Goal: Information Seeking & Learning: Learn about a topic

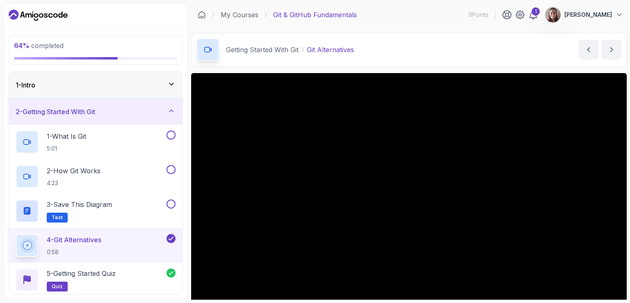
click at [165, 110] on div "2 - Getting Started With Git" at bounding box center [96, 112] width 160 height 10
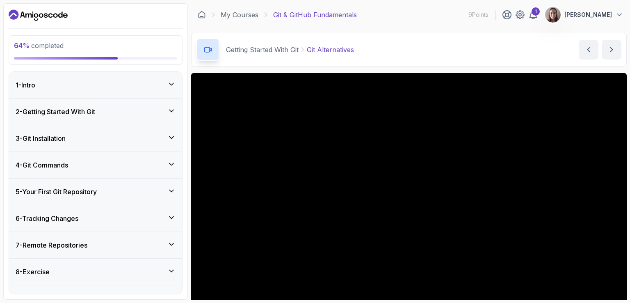
click at [165, 117] on div "2 - Getting Started With Git" at bounding box center [95, 112] width 173 height 26
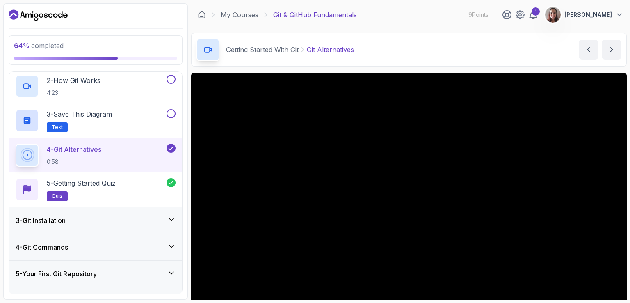
scroll to position [189, 0]
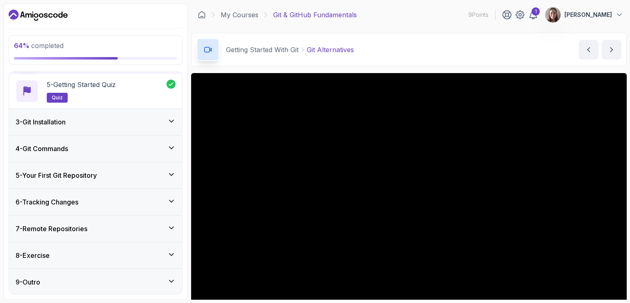
click at [105, 202] on div "6 - Tracking Changes" at bounding box center [96, 202] width 160 height 10
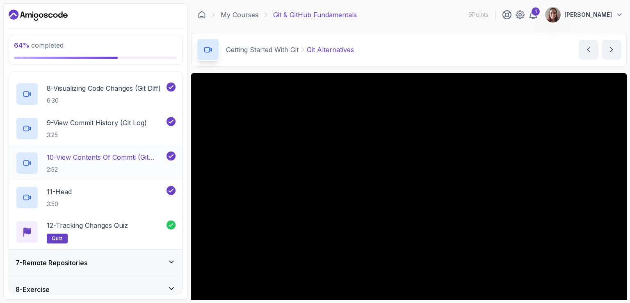
scroll to position [430, 0]
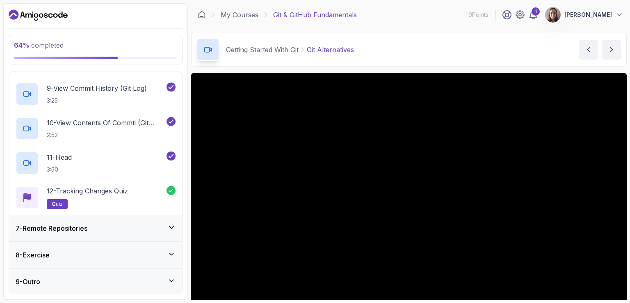
click at [69, 224] on h3 "7 - Remote Repositories" at bounding box center [52, 228] width 72 height 10
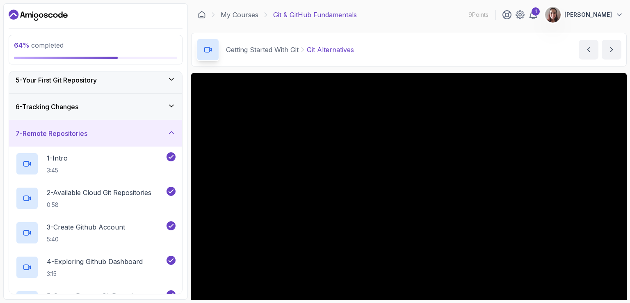
scroll to position [222, 0]
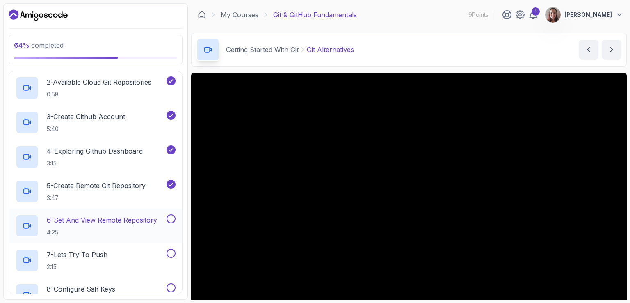
click at [103, 227] on h2 "6 - Set And View Remote Repository 4:25" at bounding box center [102, 225] width 110 height 21
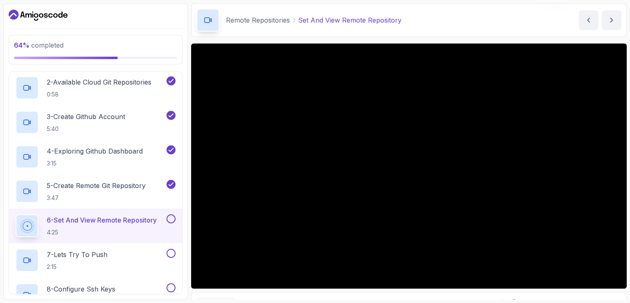
scroll to position [41, 0]
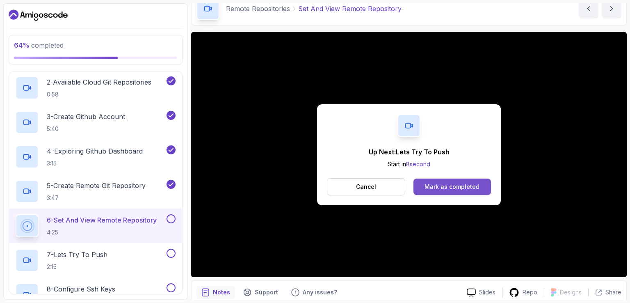
click at [465, 184] on div "Mark as completed" at bounding box center [452, 187] width 55 height 8
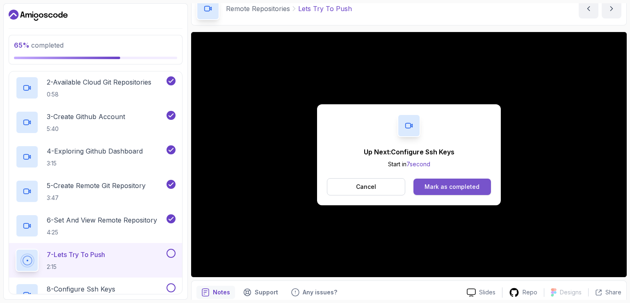
click at [478, 189] on div "Mark as completed" at bounding box center [452, 187] width 55 height 8
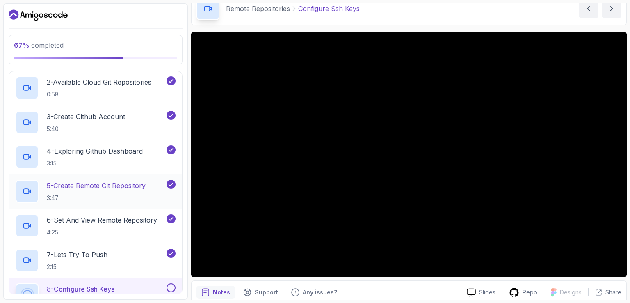
scroll to position [345, 0]
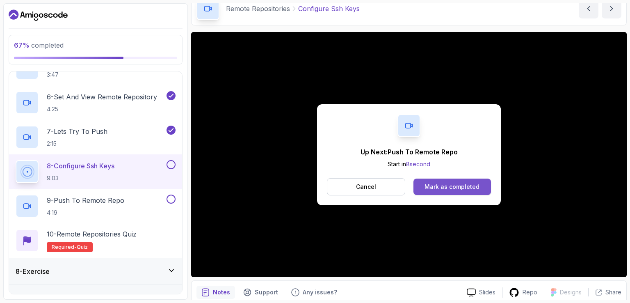
click at [446, 179] on button "Mark as completed" at bounding box center [453, 187] width 78 height 16
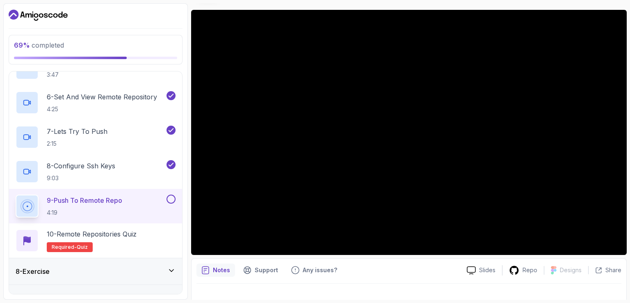
scroll to position [76, 0]
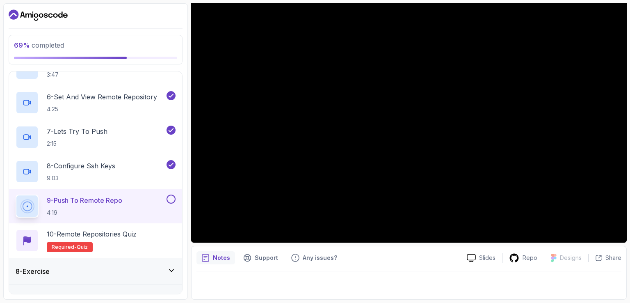
click at [207, 255] on icon "notes button" at bounding box center [206, 258] width 8 height 8
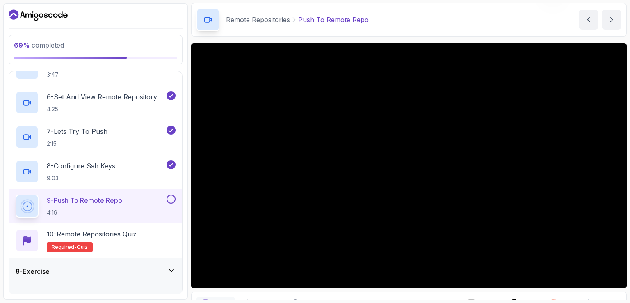
scroll to position [41, 0]
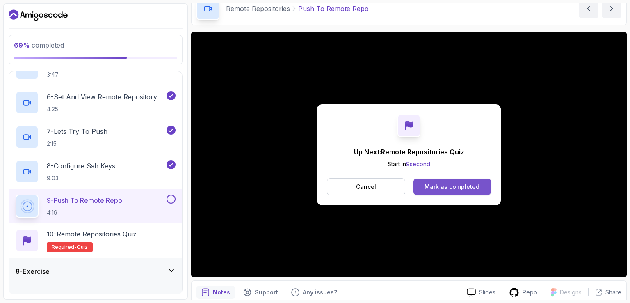
click at [460, 187] on div "Mark as completed" at bounding box center [452, 187] width 55 height 8
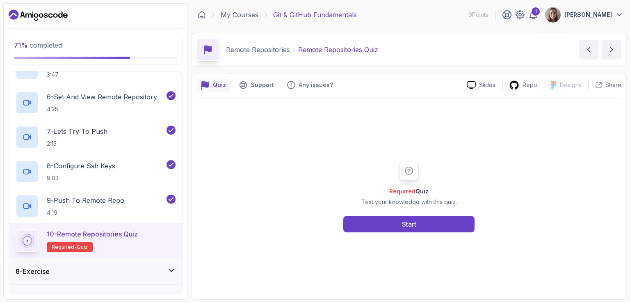
click at [438, 209] on div "Required Quiz Test your knowledge with this quiz. Start" at bounding box center [409, 196] width 158 height 71
click at [413, 212] on div "Required Quiz Test your knowledge with this quiz. Start" at bounding box center [409, 196] width 158 height 71
click at [409, 220] on div "Start" at bounding box center [409, 224] width 14 height 10
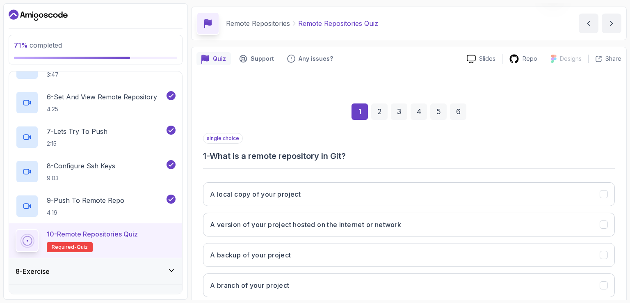
scroll to position [41, 0]
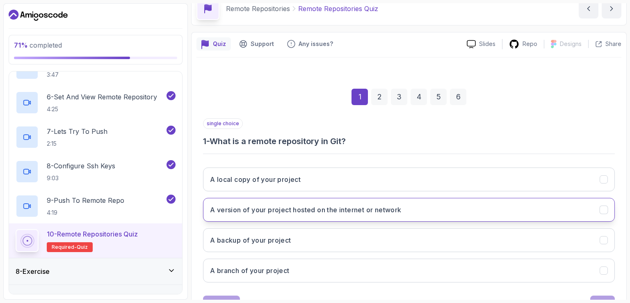
click at [387, 206] on h3 "A version of your project hosted on the internet or network" at bounding box center [306, 210] width 192 height 10
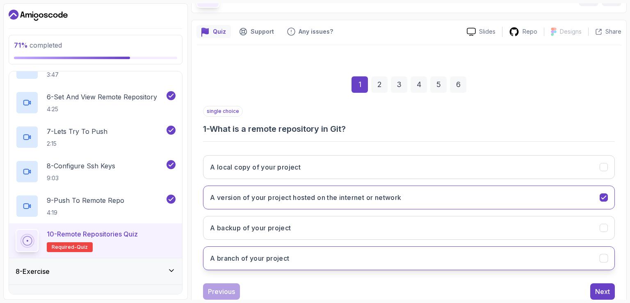
scroll to position [76, 0]
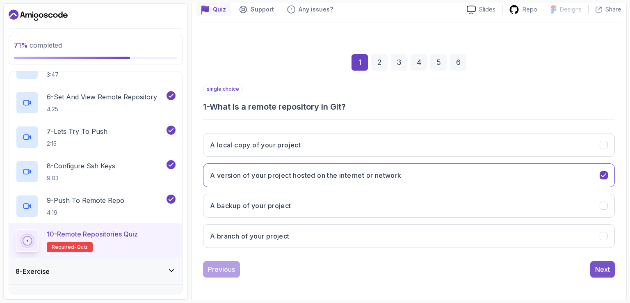
click at [602, 270] on div "Next" at bounding box center [603, 269] width 15 height 10
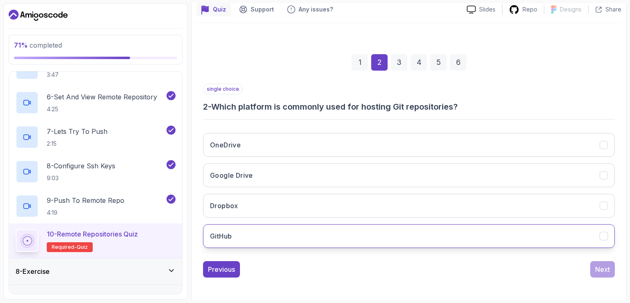
drag, startPoint x: 268, startPoint y: 230, endPoint x: 340, endPoint y: 234, distance: 72.8
click at [268, 231] on button "GitHub" at bounding box center [409, 236] width 412 height 24
click at [604, 264] on div "Next" at bounding box center [603, 269] width 15 height 10
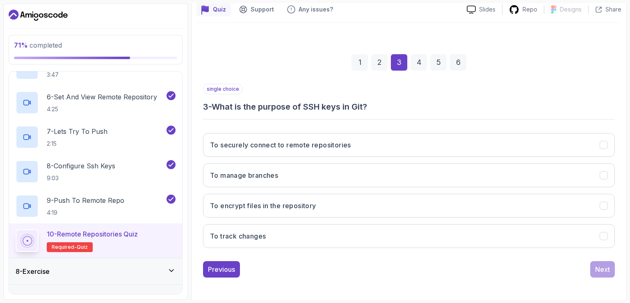
click at [545, 92] on div "single choice 3 - What is the purpose of SSH keys in Git?" at bounding box center [409, 98] width 412 height 29
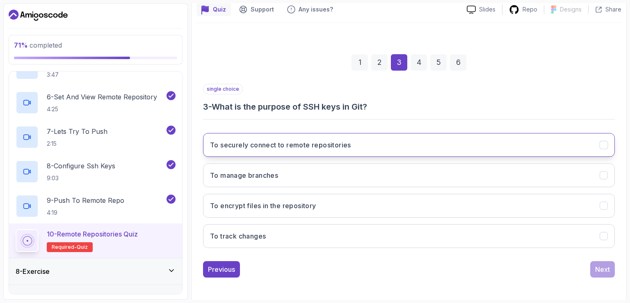
click at [299, 143] on h3 "To securely connect to remote repositories" at bounding box center [280, 145] width 141 height 10
click at [594, 267] on button "Next" at bounding box center [603, 269] width 25 height 16
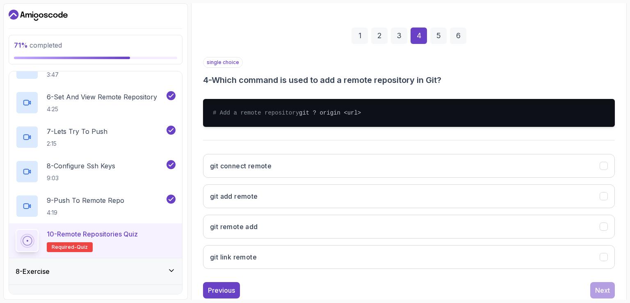
scroll to position [117, 0]
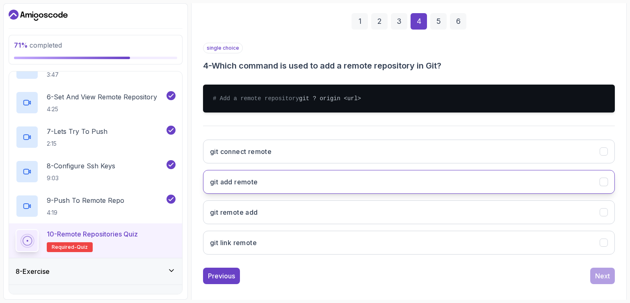
click at [253, 194] on button "git add remote" at bounding box center [409, 182] width 412 height 24
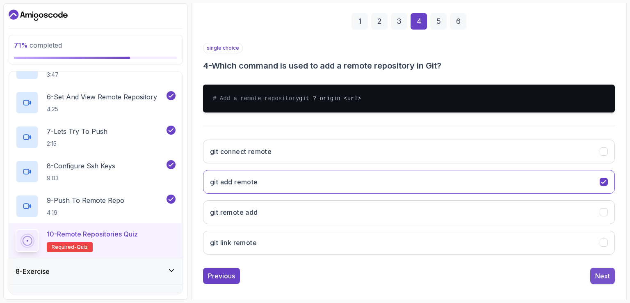
click at [601, 281] on div "Next" at bounding box center [603, 276] width 15 height 10
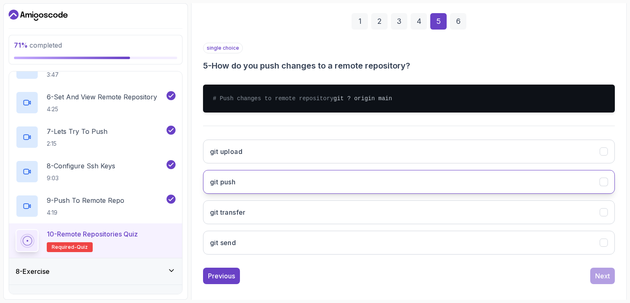
click at [230, 194] on button "git push" at bounding box center [409, 182] width 412 height 24
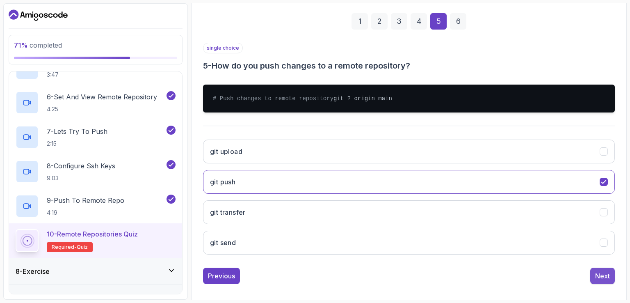
click at [600, 281] on div "Next" at bounding box center [603, 276] width 15 height 10
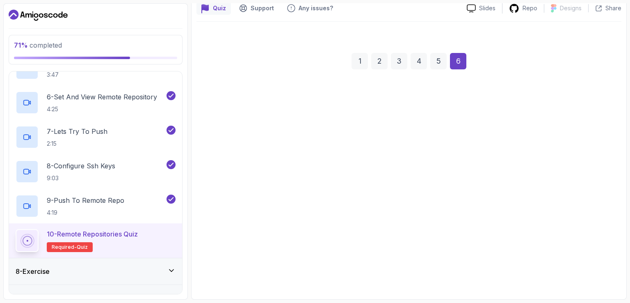
scroll to position [76, 0]
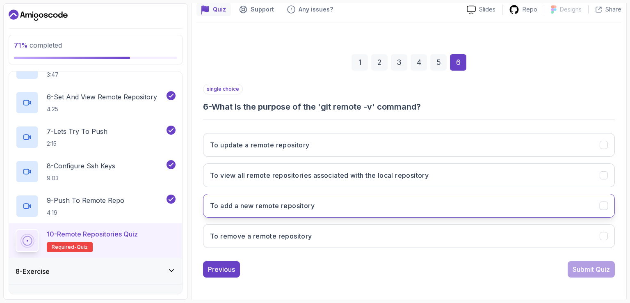
click at [274, 205] on h3 "To add a new remote repository" at bounding box center [262, 206] width 105 height 10
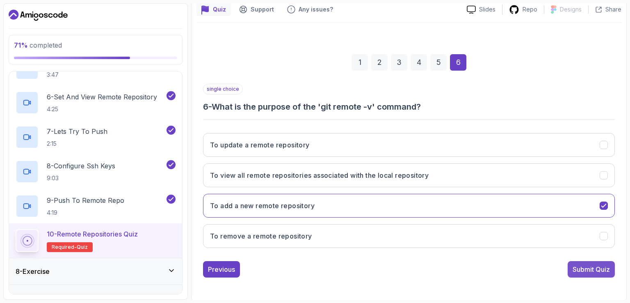
click at [598, 274] on button "Submit Quiz" at bounding box center [591, 269] width 47 height 16
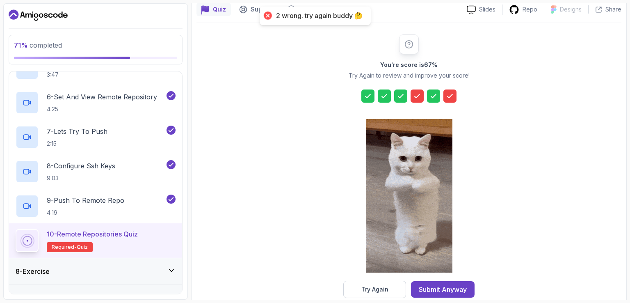
click at [414, 93] on icon at bounding box center [417, 96] width 8 height 8
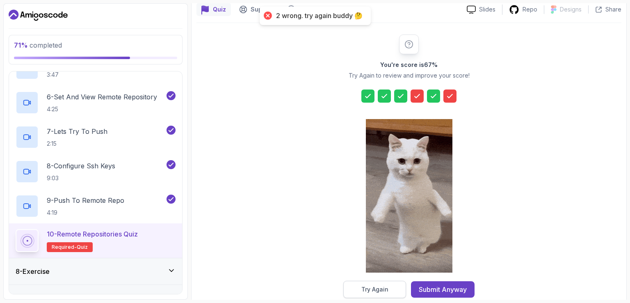
click at [373, 288] on div "Try Again" at bounding box center [375, 289] width 27 height 8
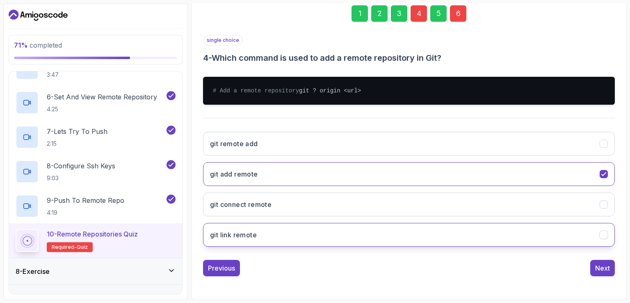
scroll to position [131, 0]
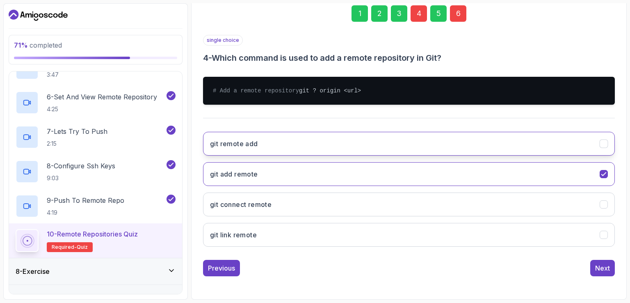
click at [596, 137] on button "git remote add" at bounding box center [409, 144] width 412 height 24
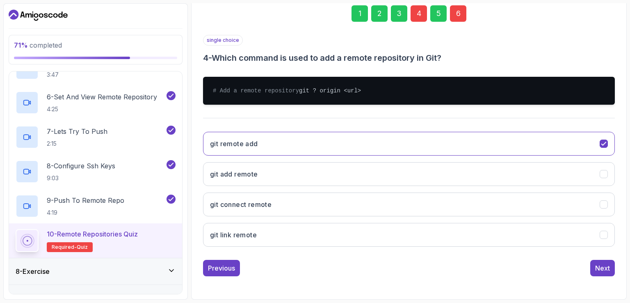
click at [461, 8] on div "6" at bounding box center [458, 13] width 16 height 16
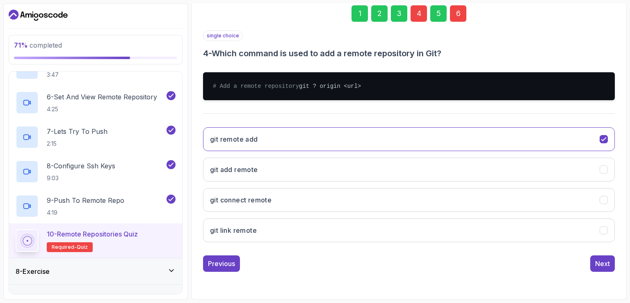
scroll to position [76, 0]
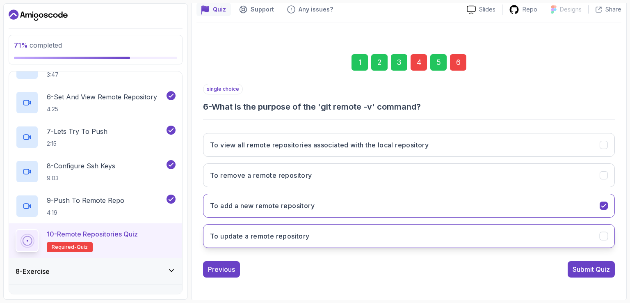
click at [563, 233] on button "To update a remote repository" at bounding box center [409, 236] width 412 height 24
click at [603, 273] on div "Submit Quiz" at bounding box center [591, 269] width 37 height 10
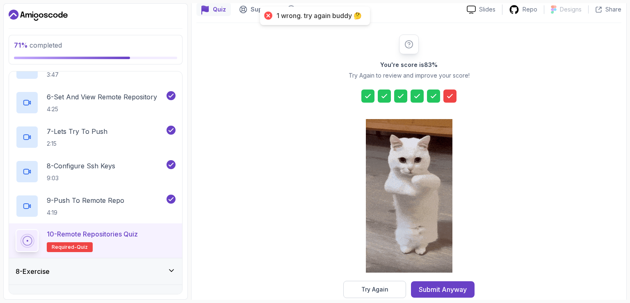
click at [444, 98] on div at bounding box center [450, 95] width 13 height 13
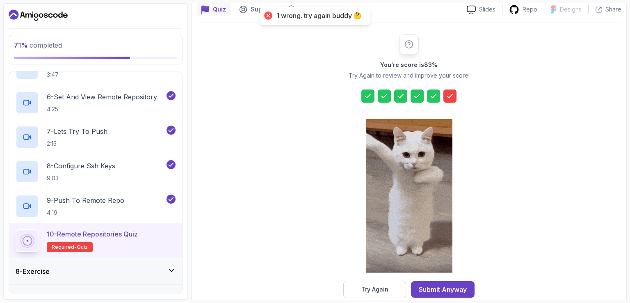
click at [448, 97] on icon at bounding box center [450, 96] width 8 height 8
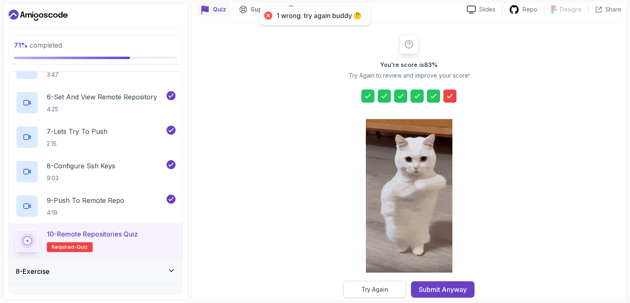
click at [381, 291] on div "Try Again" at bounding box center [375, 289] width 27 height 8
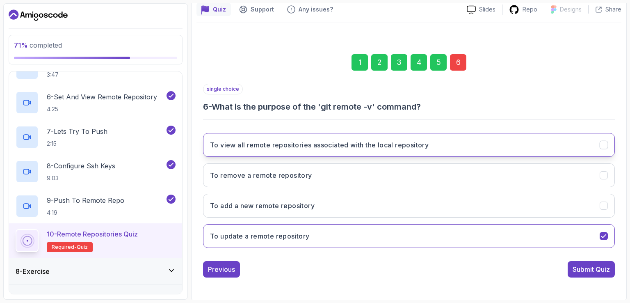
click at [423, 133] on button "To view all remote repositories associated with the local repository" at bounding box center [409, 145] width 412 height 24
click at [591, 269] on div "Submit Quiz" at bounding box center [591, 269] width 37 height 10
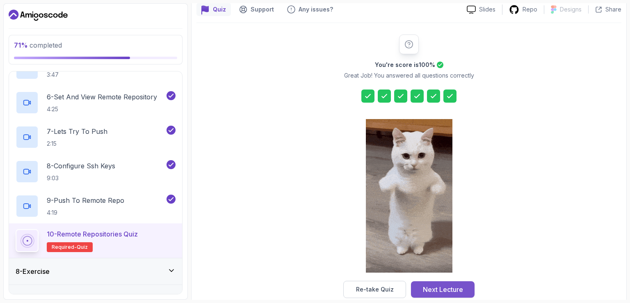
click at [425, 290] on div "Next Lecture" at bounding box center [443, 289] width 40 height 10
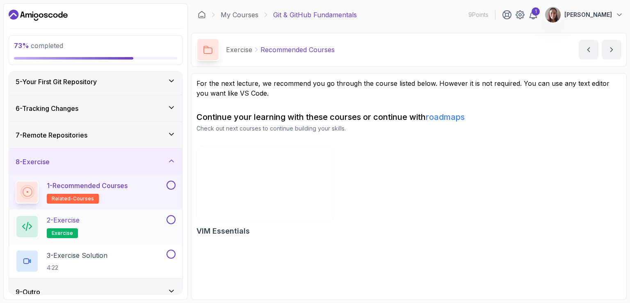
scroll to position [120, 0]
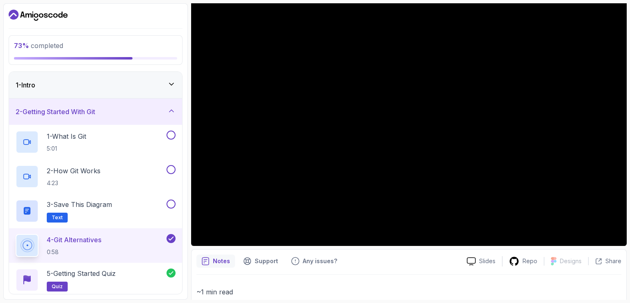
scroll to position [123, 0]
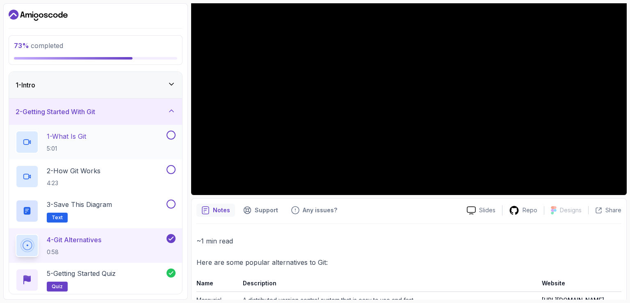
click at [147, 135] on div "1 - What Is Git 5:01" at bounding box center [90, 142] width 149 height 23
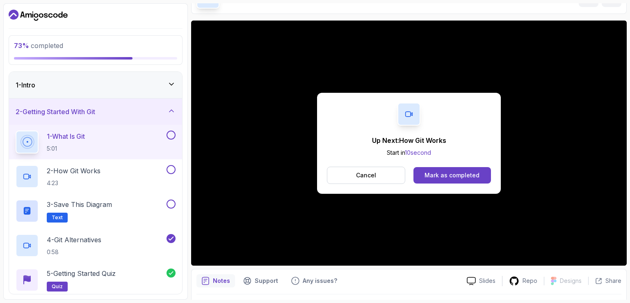
scroll to position [41, 0]
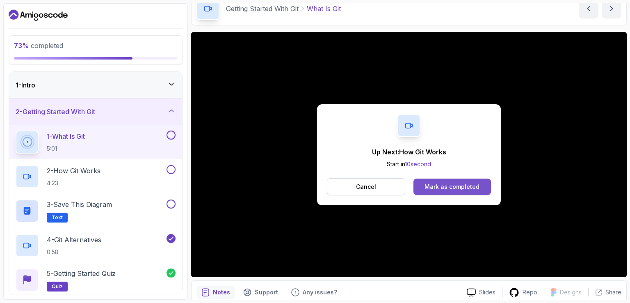
click at [457, 186] on div "Mark as completed" at bounding box center [452, 187] width 55 height 8
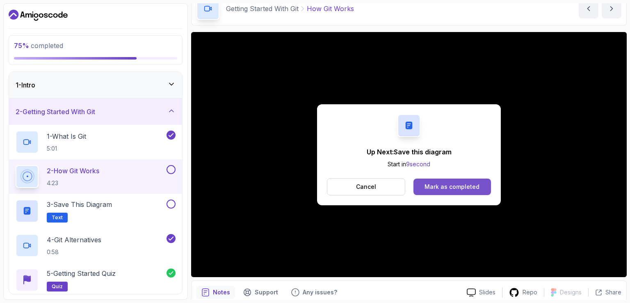
click at [473, 190] on div "Mark as completed" at bounding box center [452, 187] width 55 height 8
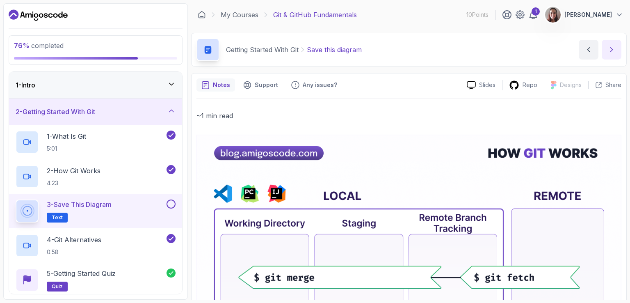
click at [609, 44] on button "next content" at bounding box center [612, 50] width 20 height 20
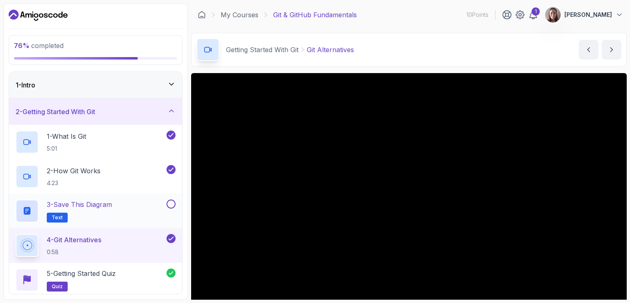
click at [167, 203] on button at bounding box center [171, 203] width 9 height 9
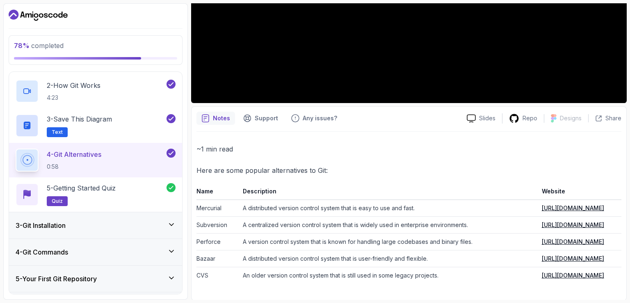
scroll to position [189, 0]
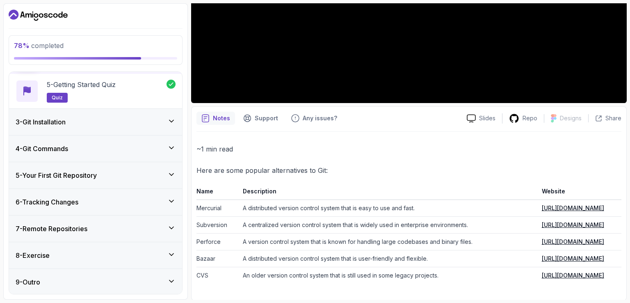
click at [102, 288] on div "9 - Outro" at bounding box center [95, 282] width 173 height 26
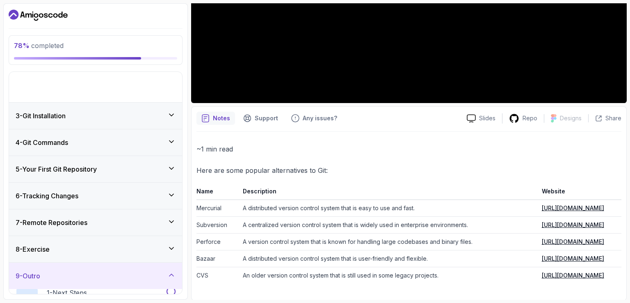
scroll to position [16, 0]
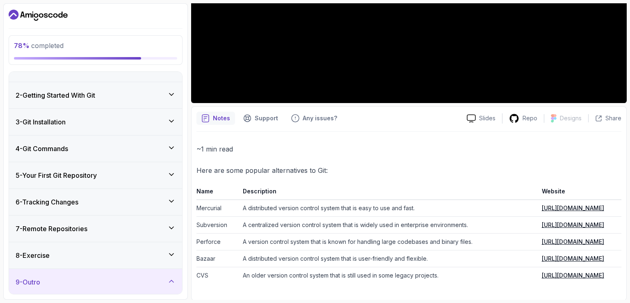
click at [74, 252] on div "8 - Exercise" at bounding box center [96, 255] width 160 height 10
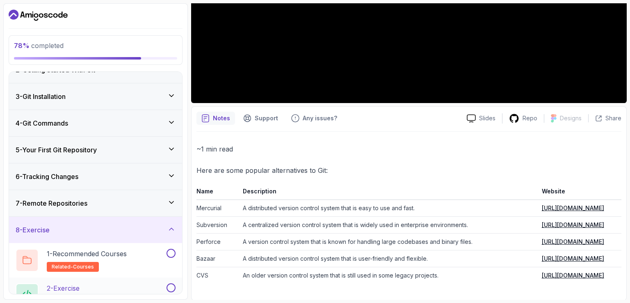
scroll to position [99, 0]
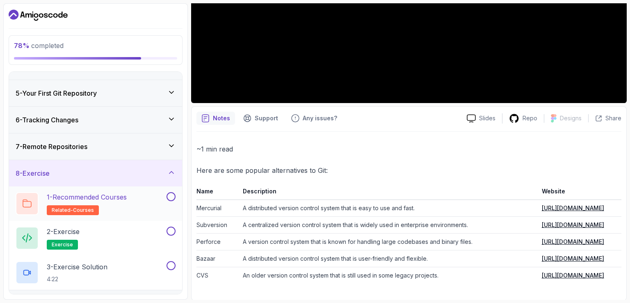
click at [137, 206] on div "1 - Recommended Courses related-courses" at bounding box center [90, 203] width 149 height 23
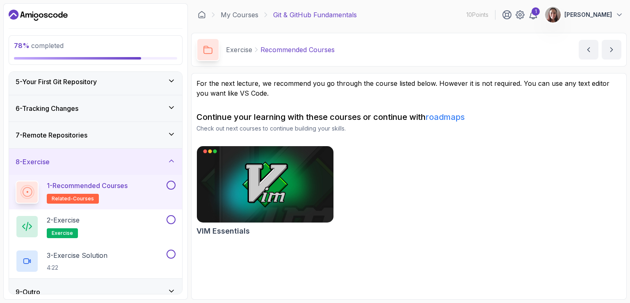
scroll to position [120, 0]
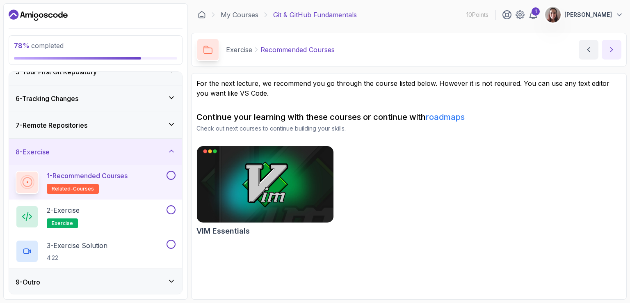
click at [607, 53] on button "next content" at bounding box center [612, 50] width 20 height 20
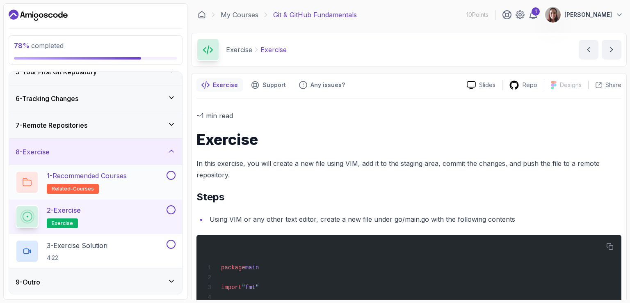
click at [171, 178] on button at bounding box center [171, 175] width 9 height 9
click at [170, 211] on button at bounding box center [171, 209] width 9 height 9
click at [610, 53] on icon "next content" at bounding box center [612, 50] width 8 height 8
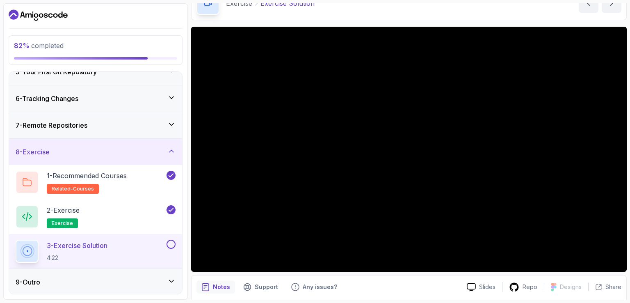
scroll to position [34, 0]
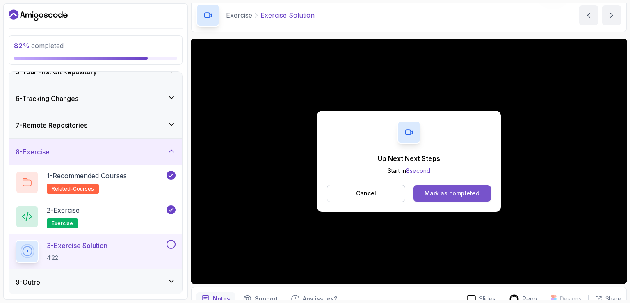
click at [427, 197] on div "Mark as completed" at bounding box center [452, 193] width 55 height 8
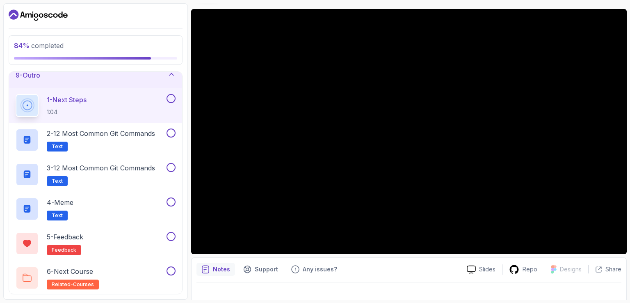
scroll to position [76, 0]
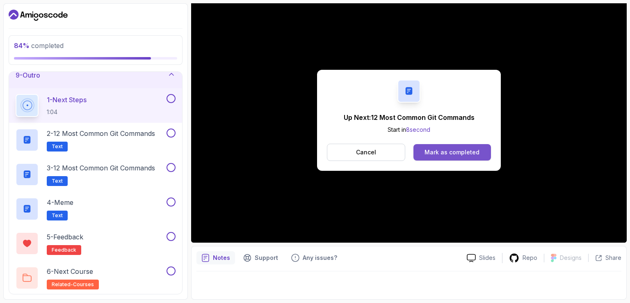
click at [464, 155] on div "Mark as completed" at bounding box center [452, 152] width 55 height 8
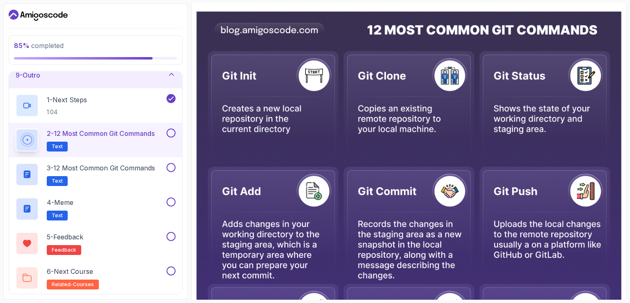
scroll to position [164, 0]
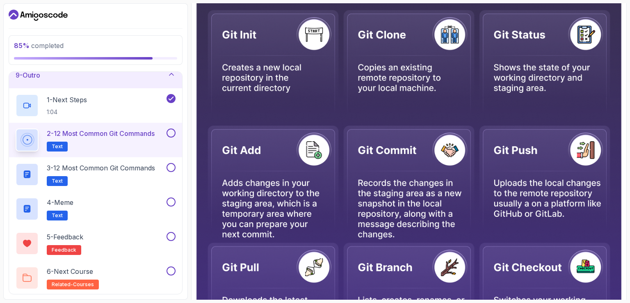
drag, startPoint x: 422, startPoint y: 170, endPoint x: 627, endPoint y: 141, distance: 207.3
click at [627, 141] on section "85 % completed 1 - Intro 2 - Getting Started With Git 3 - Git Installation 4 - …" at bounding box center [315, 151] width 630 height 303
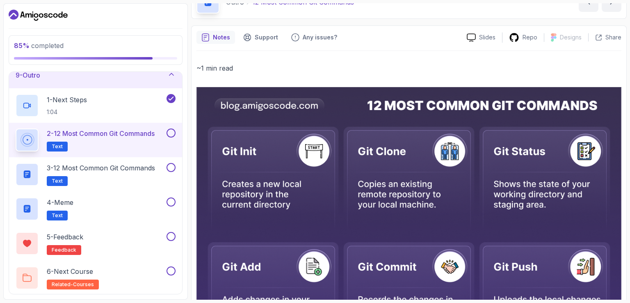
scroll to position [0, 0]
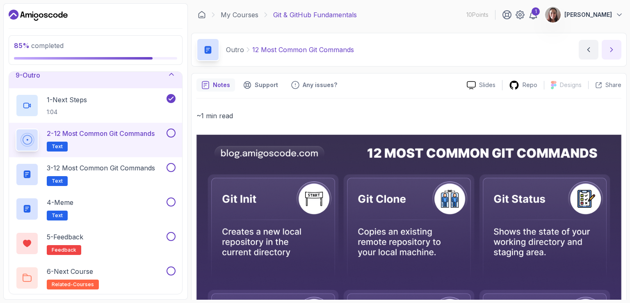
click at [613, 50] on icon "next content" at bounding box center [612, 50] width 2 height 4
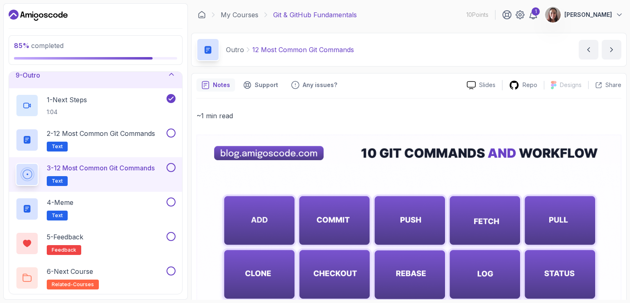
drag, startPoint x: 608, startPoint y: 47, endPoint x: 602, endPoint y: 49, distance: 6.4
click at [607, 47] on button "next content" at bounding box center [612, 50] width 20 height 20
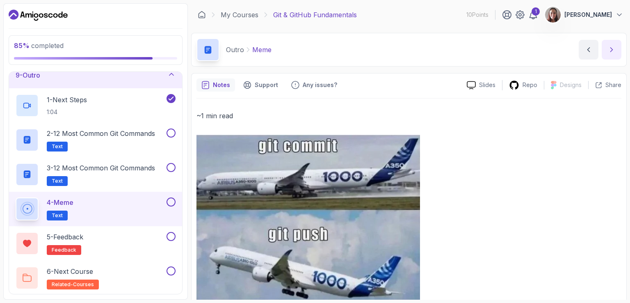
click at [607, 56] on button "next content" at bounding box center [612, 50] width 20 height 20
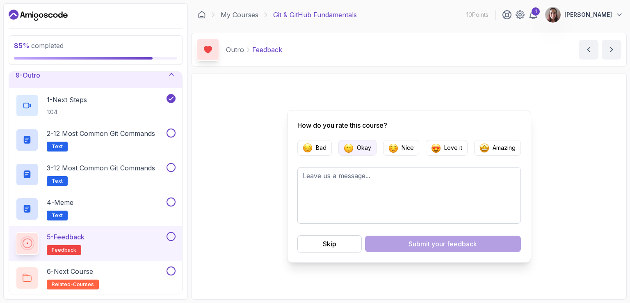
click at [359, 142] on button "Okay" at bounding box center [358, 148] width 38 height 16
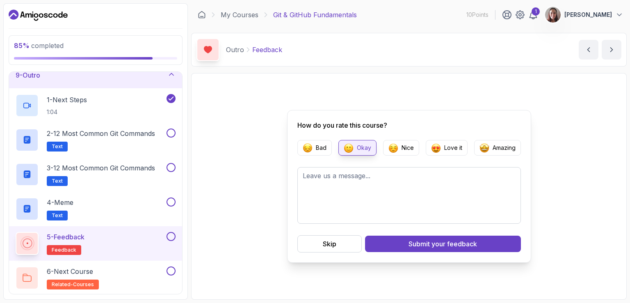
drag, startPoint x: 450, startPoint y: 249, endPoint x: 445, endPoint y: 250, distance: 4.6
click at [449, 249] on button "Submit your feedback" at bounding box center [443, 244] width 156 height 16
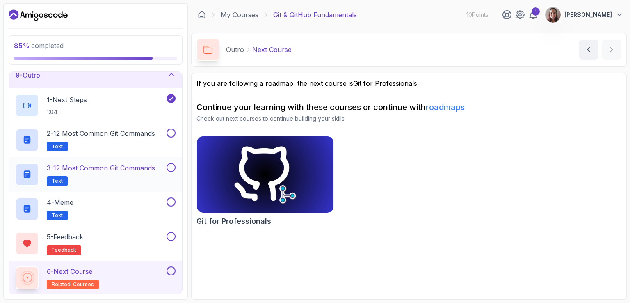
click at [170, 165] on button at bounding box center [171, 167] width 9 height 9
click at [173, 133] on button at bounding box center [171, 132] width 9 height 9
click at [172, 197] on button at bounding box center [171, 201] width 9 height 9
click at [172, 235] on button at bounding box center [171, 236] width 9 height 9
click at [170, 273] on button at bounding box center [171, 270] width 9 height 9
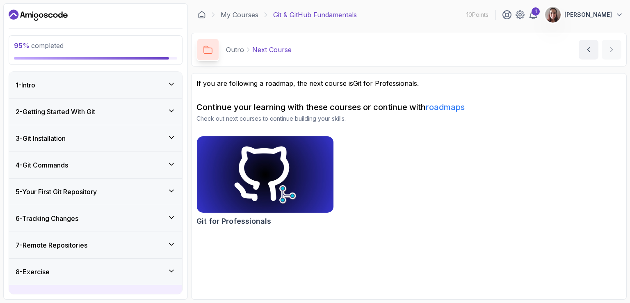
click at [175, 89] on div "1 - Intro" at bounding box center [95, 85] width 173 height 26
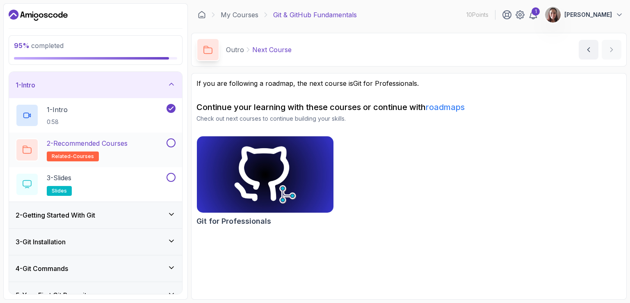
click at [172, 142] on button at bounding box center [171, 142] width 9 height 9
click at [172, 178] on button at bounding box center [171, 177] width 9 height 9
click at [166, 80] on div "1 - Intro" at bounding box center [95, 85] width 173 height 26
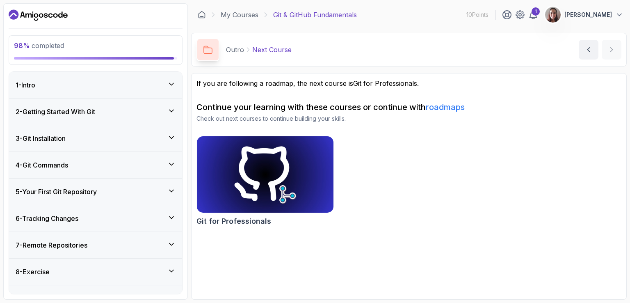
click at [172, 113] on icon at bounding box center [171, 111] width 8 height 8
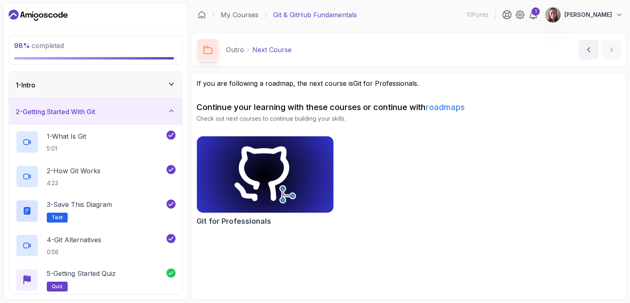
click at [172, 113] on icon at bounding box center [171, 111] width 8 height 8
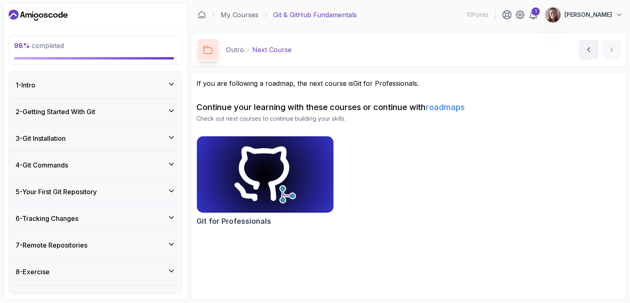
click at [172, 144] on div "3 - Git Installation" at bounding box center [95, 138] width 173 height 26
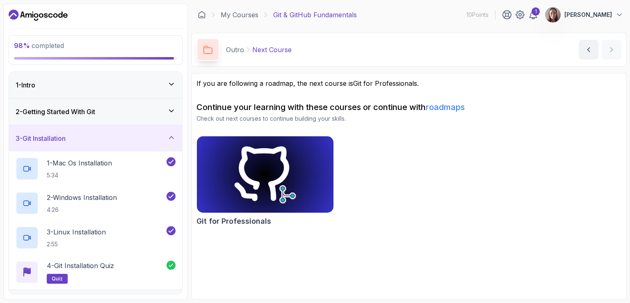
click at [172, 140] on icon at bounding box center [171, 137] width 8 height 8
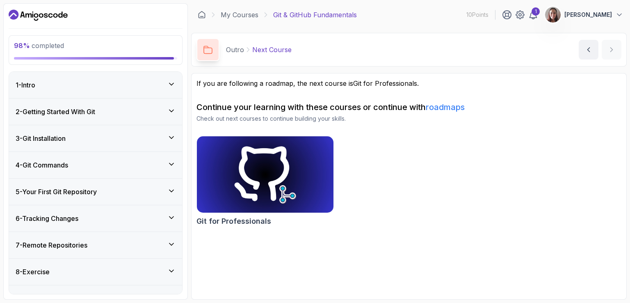
click at [174, 167] on icon at bounding box center [171, 164] width 8 height 8
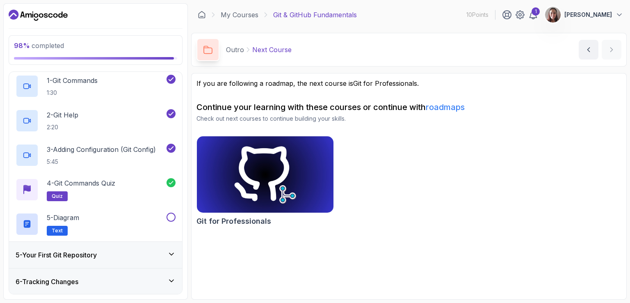
scroll to position [164, 0]
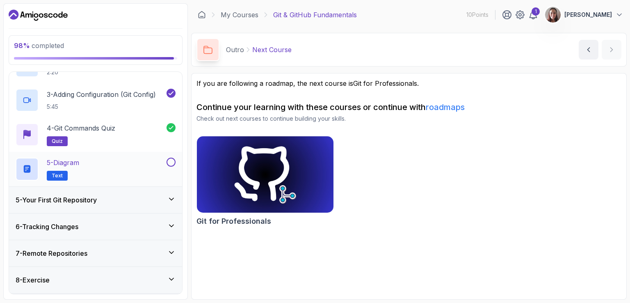
click at [174, 163] on button at bounding box center [171, 162] width 9 height 9
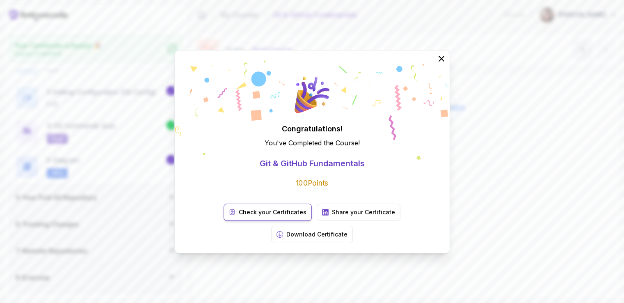
click at [240, 216] on p "Check your Certificates" at bounding box center [273, 212] width 68 height 8
click at [443, 61] on icon at bounding box center [441, 58] width 5 height 5
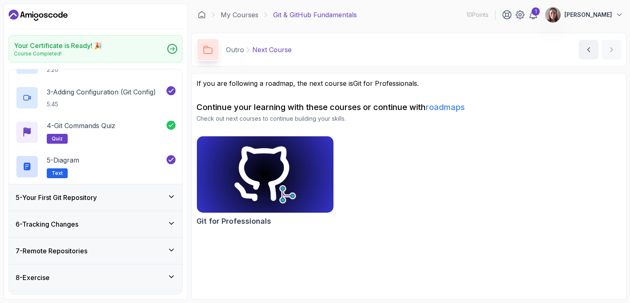
click at [55, 15] on icon "Dashboard" at bounding box center [38, 15] width 59 height 13
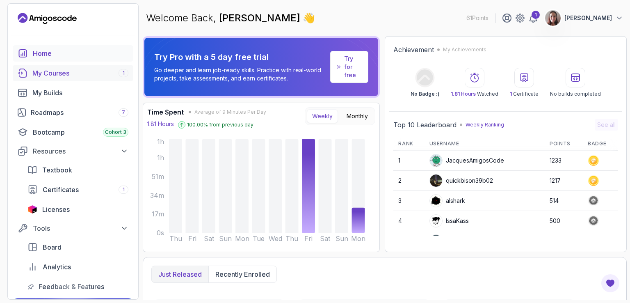
click at [40, 69] on div "My Courses 1" at bounding box center [80, 73] width 96 height 10
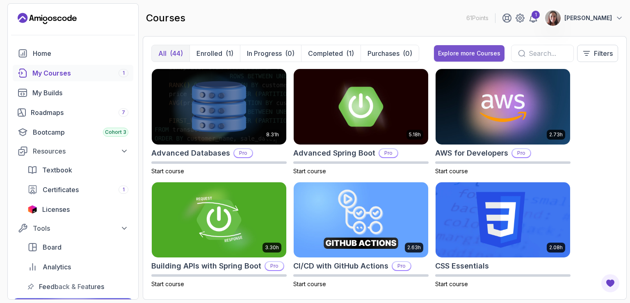
click at [460, 51] on div "Explore more Courses" at bounding box center [469, 53] width 62 height 8
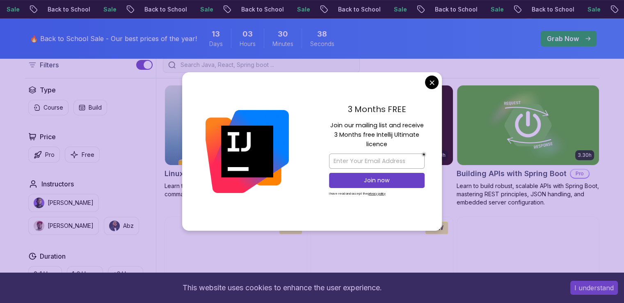
scroll to position [246, 0]
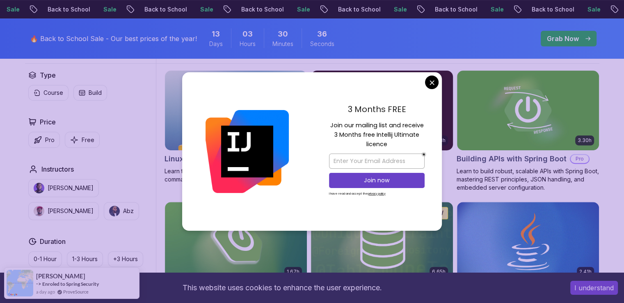
drag, startPoint x: 435, startPoint y: 85, endPoint x: 403, endPoint y: 88, distance: 31.7
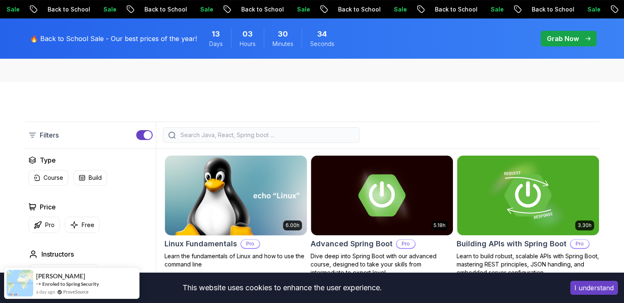
scroll to position [205, 0]
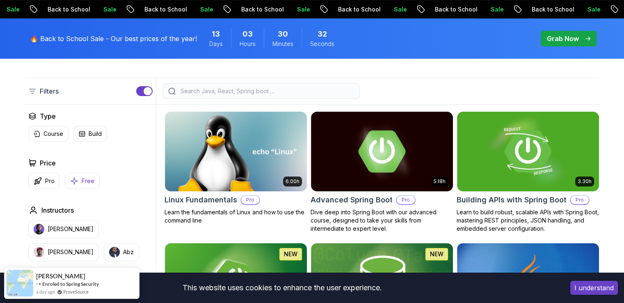
click at [76, 186] on button "Free" at bounding box center [82, 181] width 35 height 16
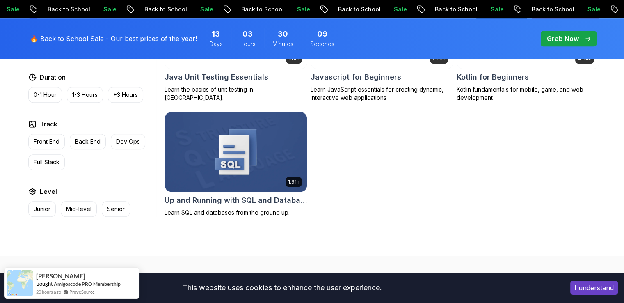
scroll to position [575, 0]
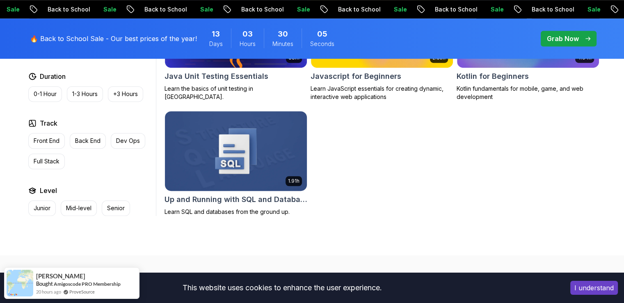
click at [204, 191] on div "1.91h" at bounding box center [236, 151] width 143 height 80
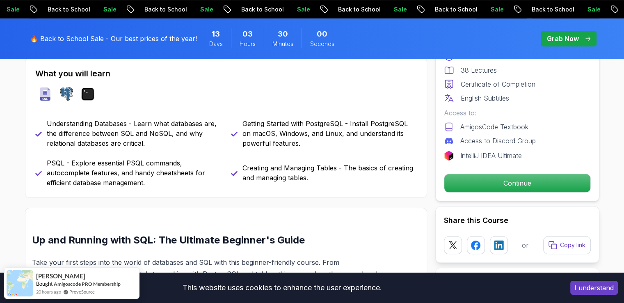
scroll to position [451, 0]
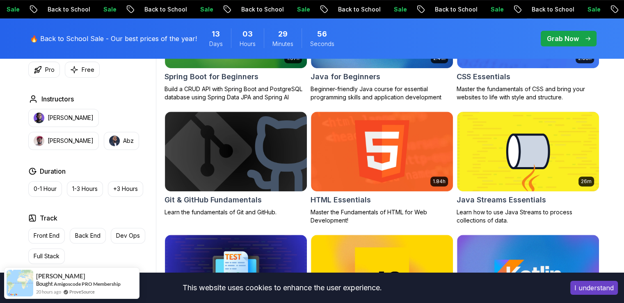
scroll to position [164, 0]
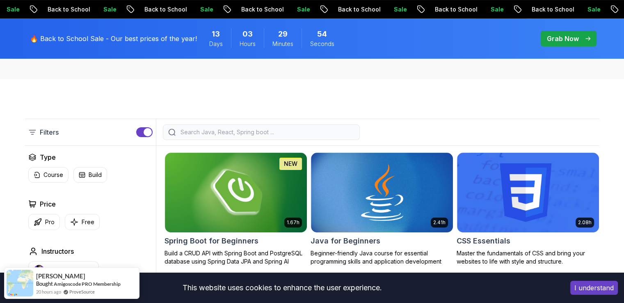
click at [49, 132] on p "Filters" at bounding box center [49, 132] width 19 height 10
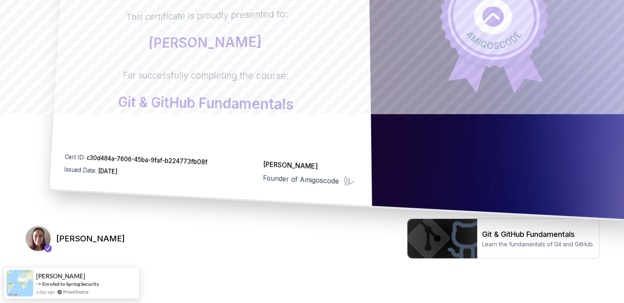
scroll to position [217, 0]
